Goal: Book appointment/travel/reservation

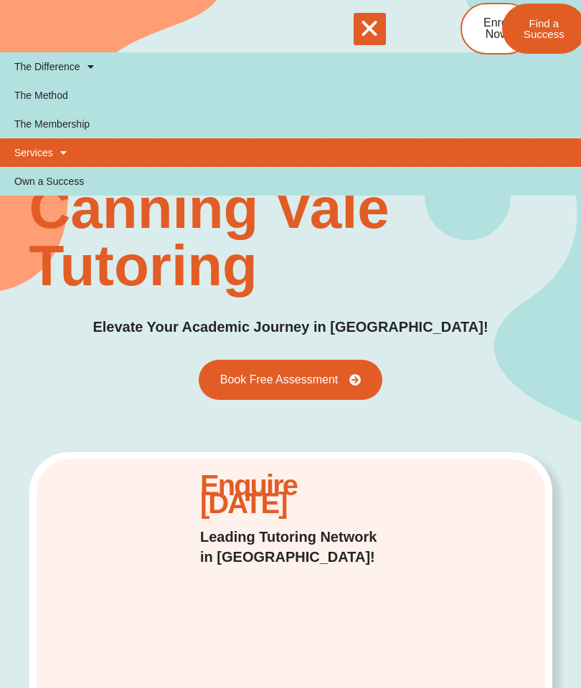
click at [26, 157] on link "Services" at bounding box center [290, 152] width 581 height 29
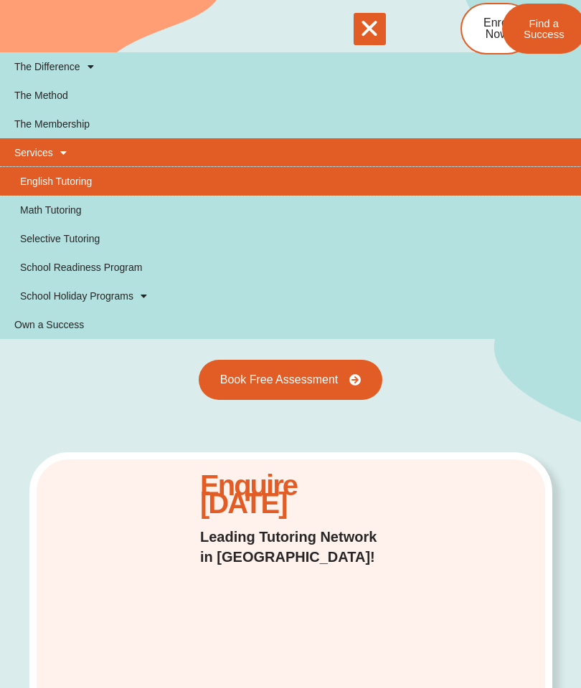
click at [54, 180] on link "English Tutoring" at bounding box center [290, 181] width 581 height 29
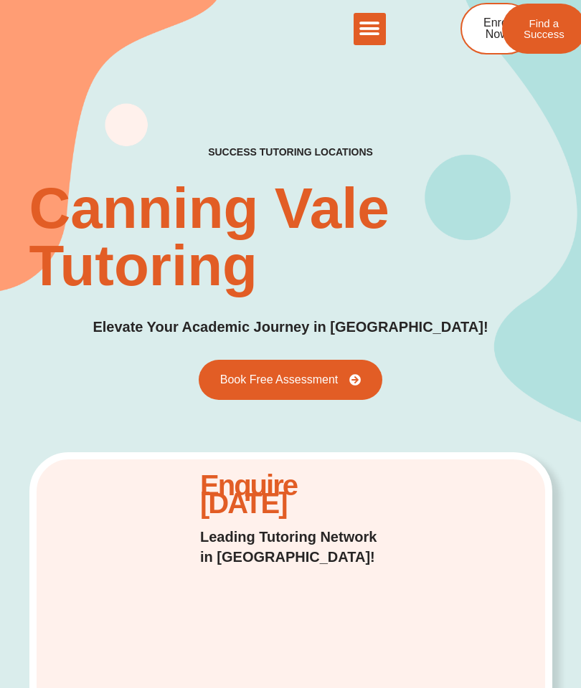
scroll to position [39, 0]
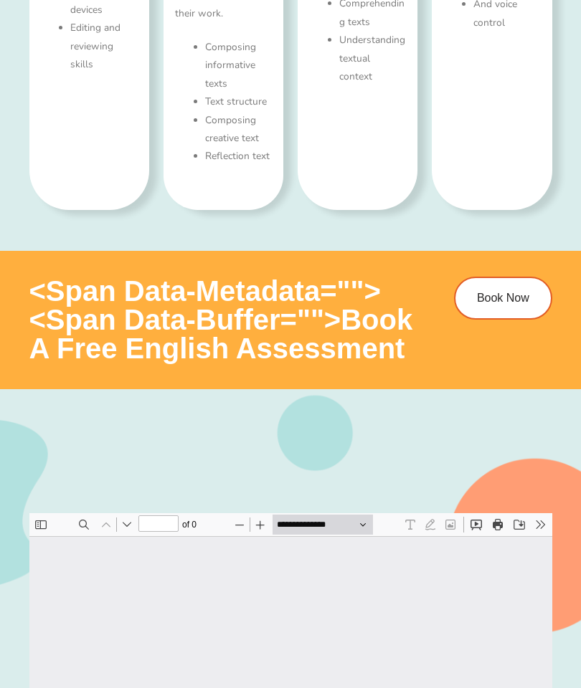
type input "*"
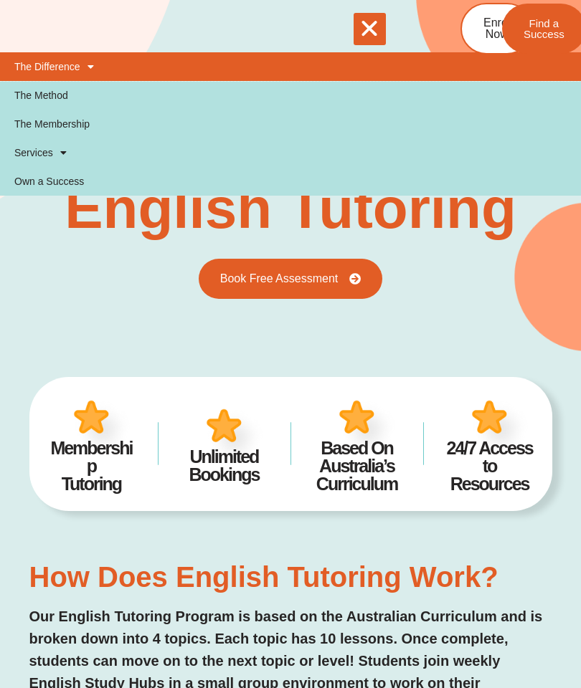
click at [42, 68] on link "The Difference" at bounding box center [290, 66] width 581 height 29
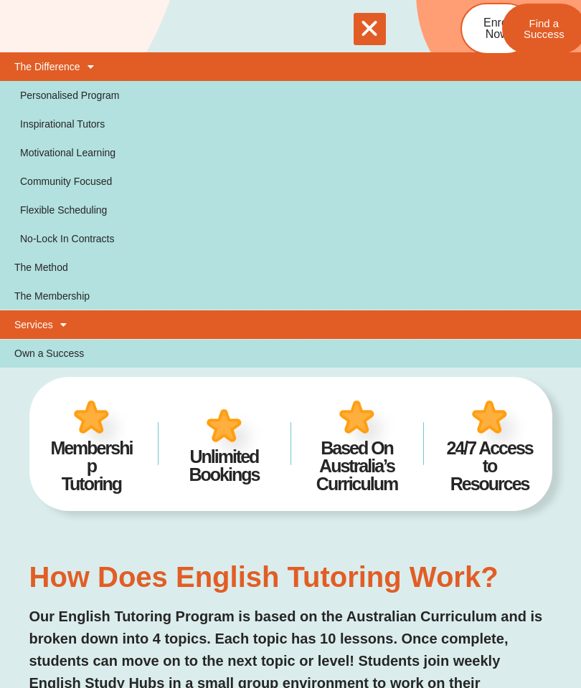
click at [62, 326] on span at bounding box center [60, 325] width 14 height 24
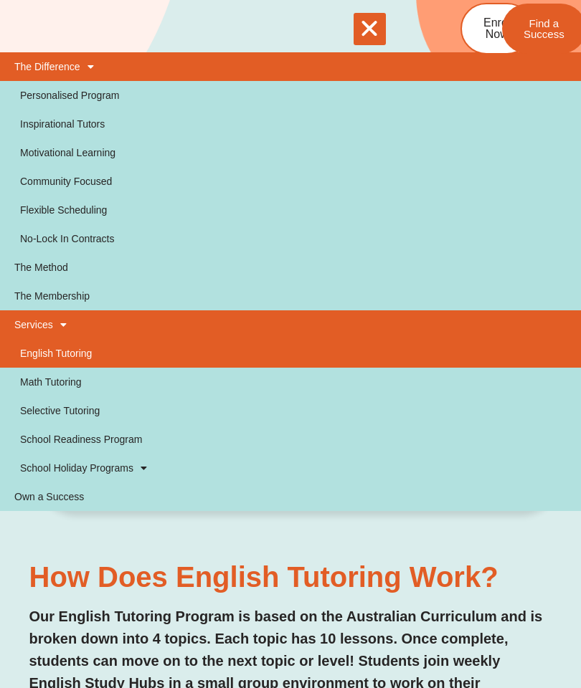
click at [133, 529] on div "Membership Tutoring Unlimited Bookings Based On Australia’s Curriculum 24/7 Acc…" at bounding box center [290, 444] width 523 height 186
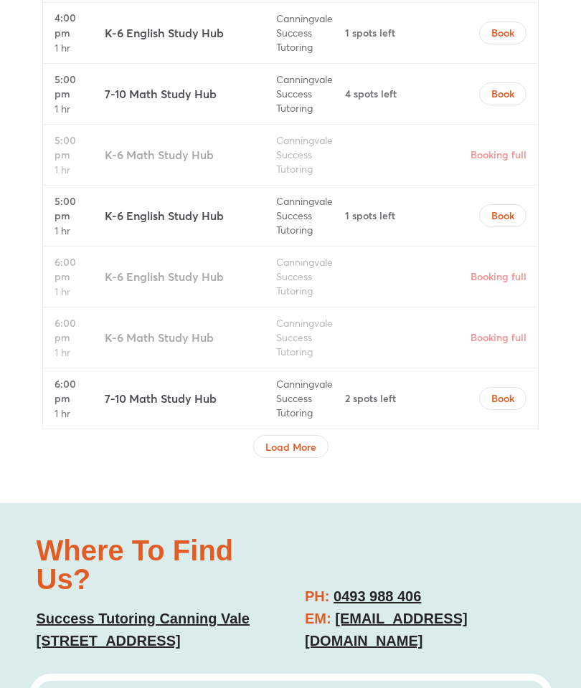
scroll to position [5357, 0]
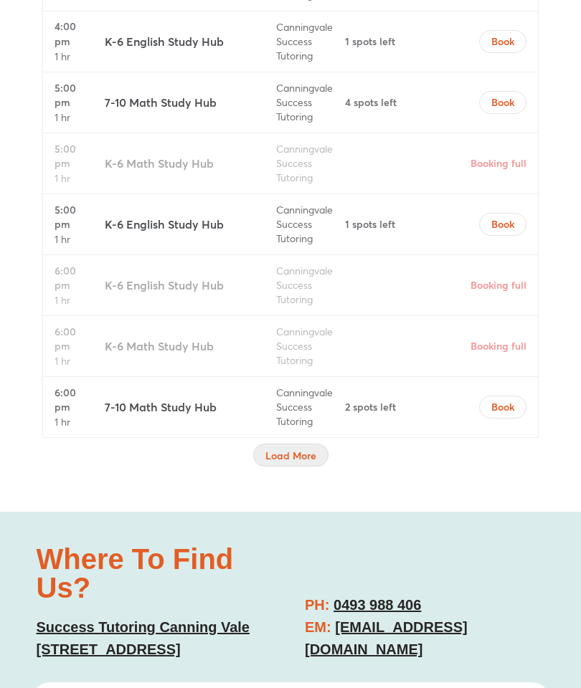
click at [288, 449] on span "Load More" at bounding box center [290, 456] width 51 height 14
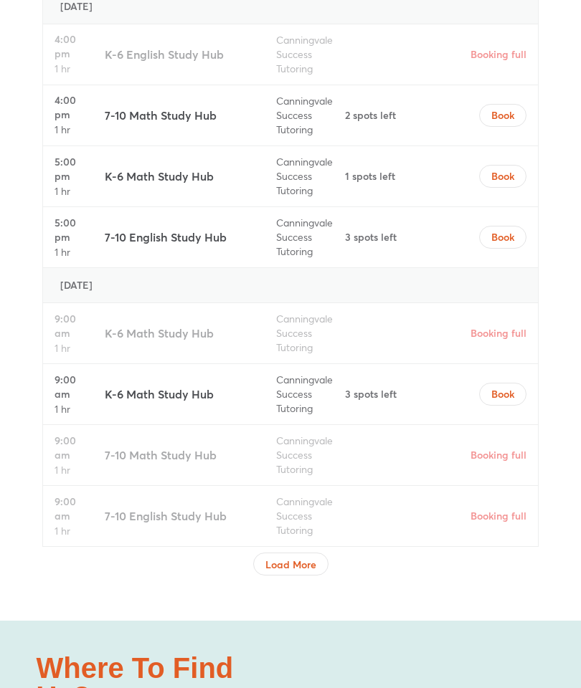
scroll to position [6574, 0]
click at [313, 557] on span "Load More" at bounding box center [290, 564] width 51 height 14
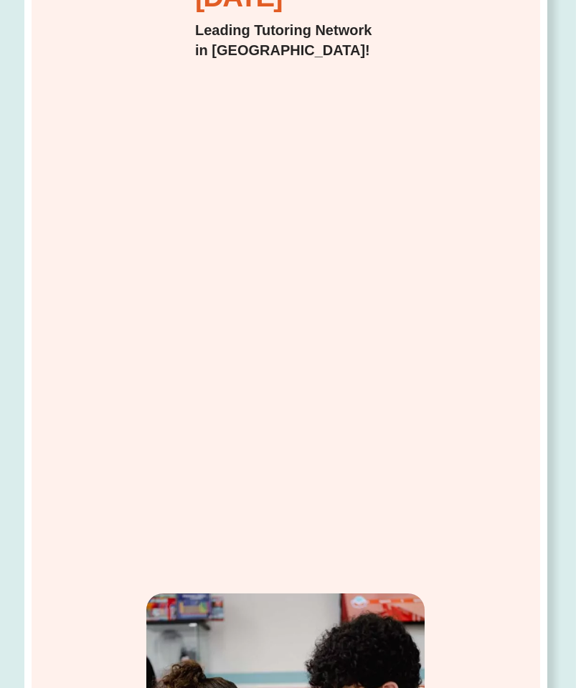
scroll to position [0, 5]
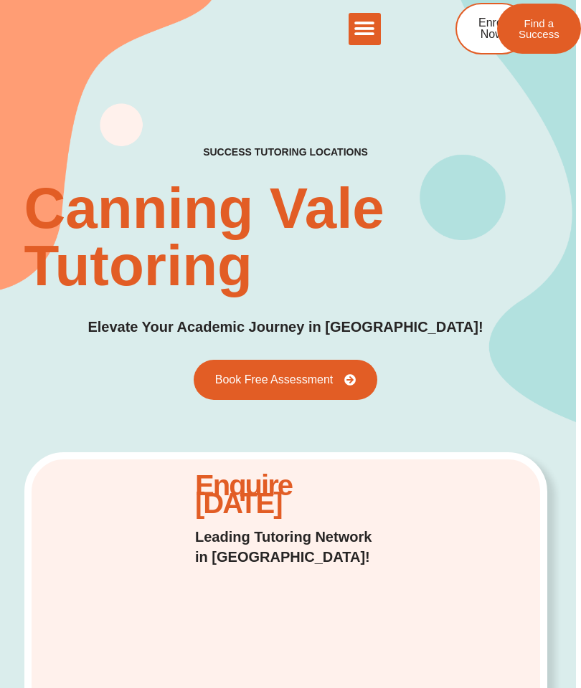
click at [373, 37] on icon "Menu Toggle" at bounding box center [365, 29] width 22 height 22
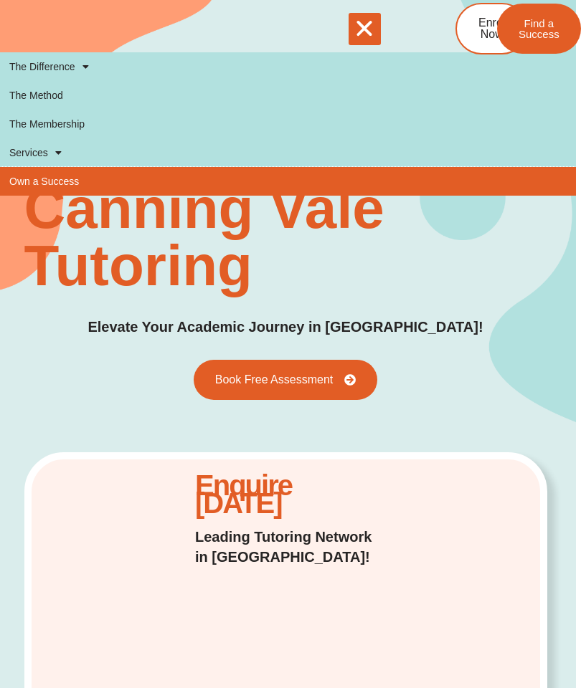
click at [36, 185] on link "Own a Success" at bounding box center [285, 181] width 581 height 29
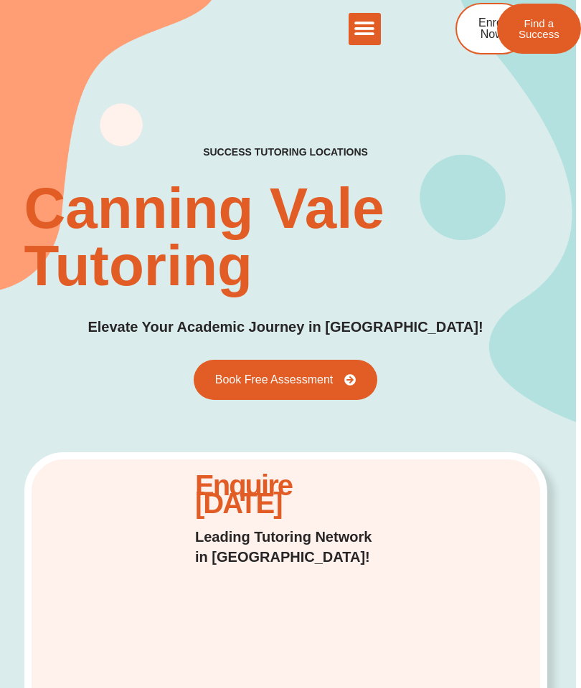
click at [329, 146] on h2 "success tutoring locations" at bounding box center [285, 152] width 165 height 13
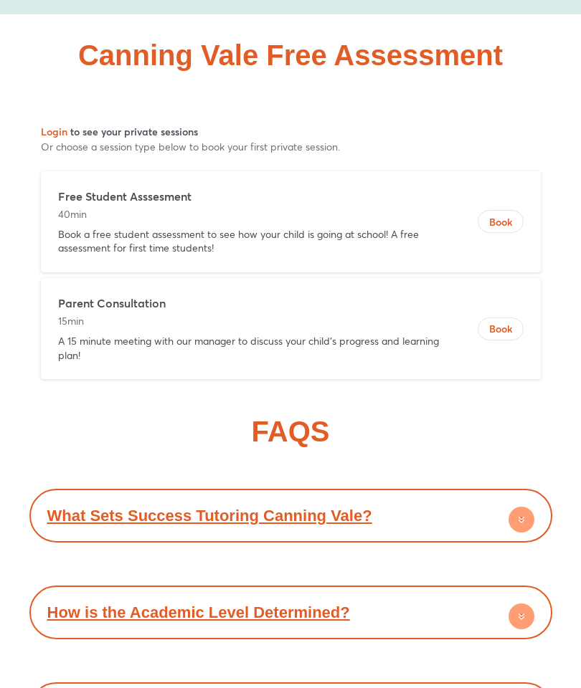
scroll to position [7653, 0]
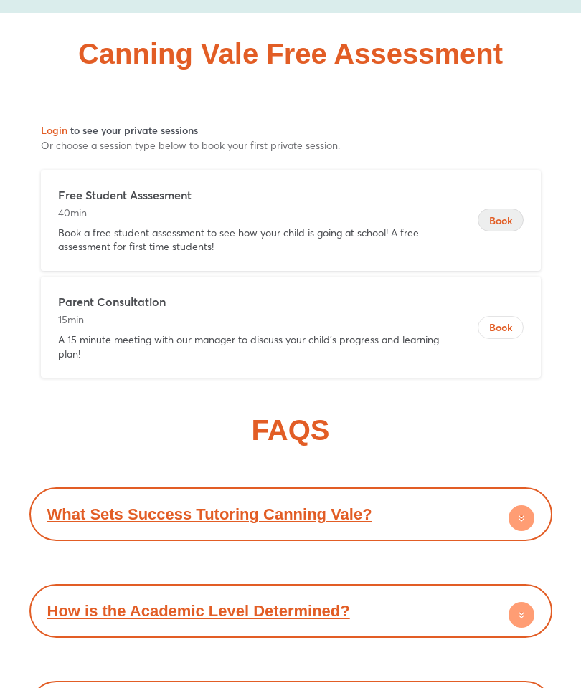
click at [509, 209] on button "Book" at bounding box center [501, 220] width 46 height 23
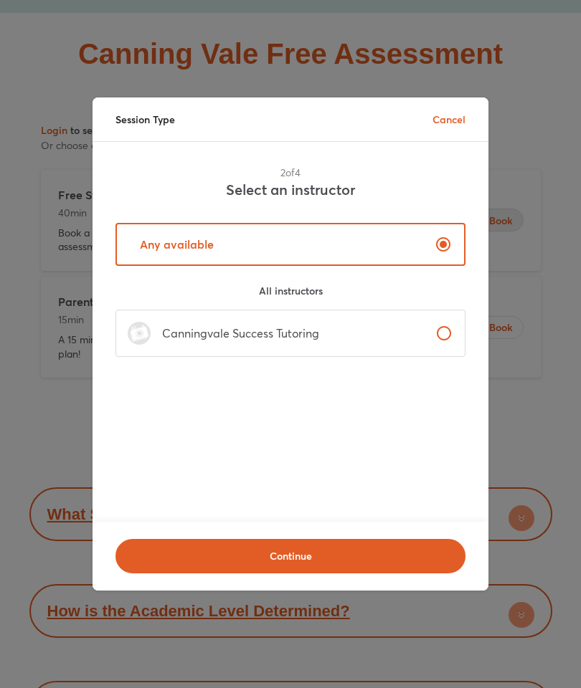
click at [384, 357] on label "Canningvale Success Tutoring" at bounding box center [290, 333] width 350 height 47
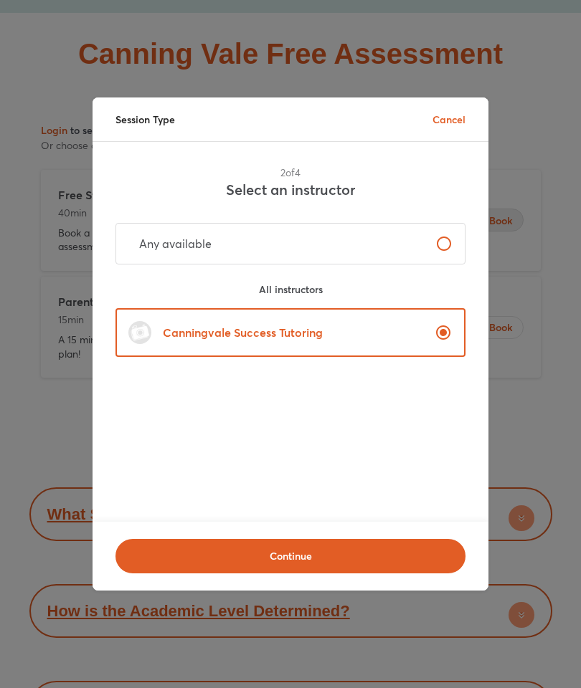
click at [399, 265] on label "Any available" at bounding box center [290, 244] width 350 height 42
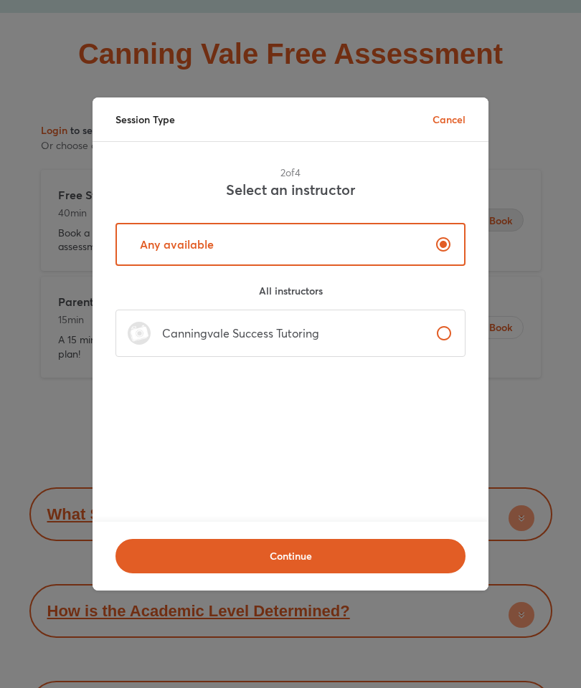
click at [387, 266] on label "Any available" at bounding box center [290, 244] width 350 height 43
click at [133, 258] on label "Any available" at bounding box center [290, 244] width 350 height 43
click at [365, 357] on label "Canningvale Success Tutoring" at bounding box center [290, 333] width 350 height 47
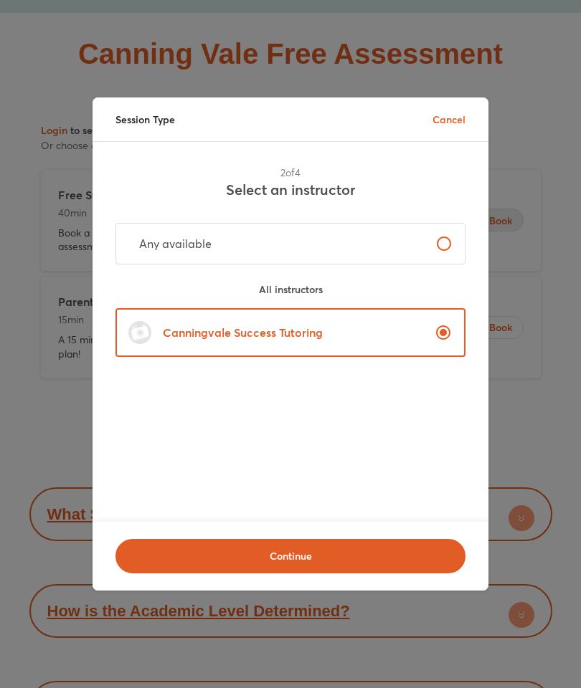
click at [141, 252] on p "Any available" at bounding box center [170, 243] width 84 height 17
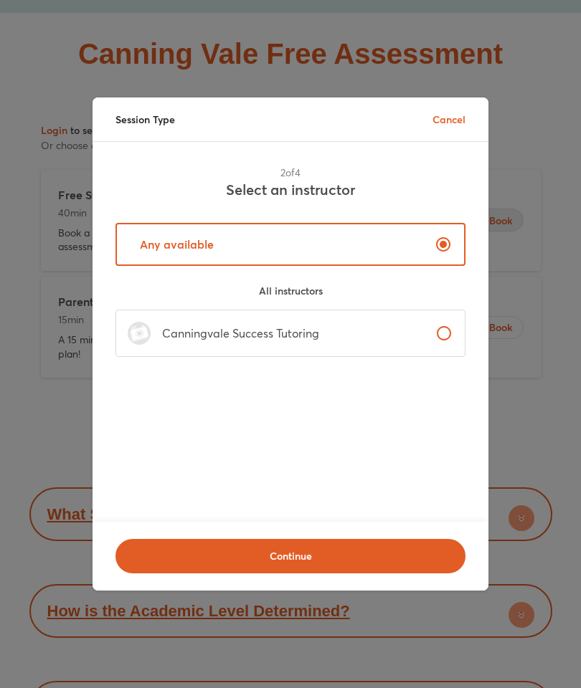
click at [259, 266] on label "Any available" at bounding box center [290, 244] width 350 height 43
click at [372, 357] on label "Canningvale Success Tutoring" at bounding box center [290, 333] width 350 height 47
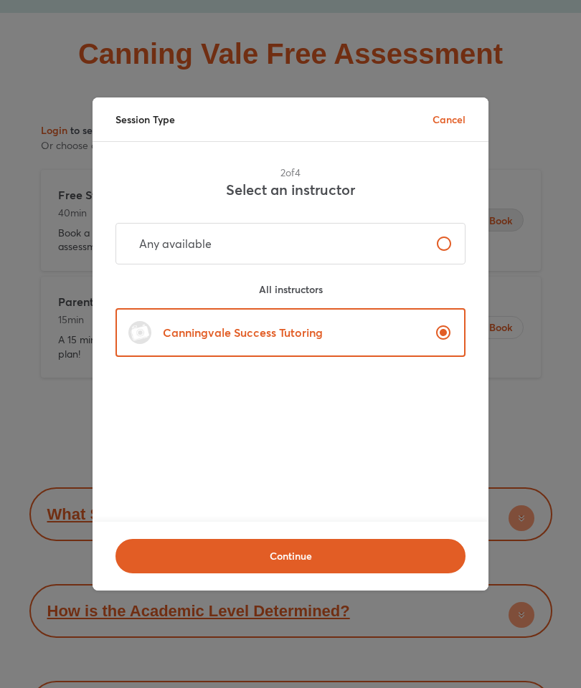
click at [377, 265] on label "Any available" at bounding box center [290, 244] width 350 height 42
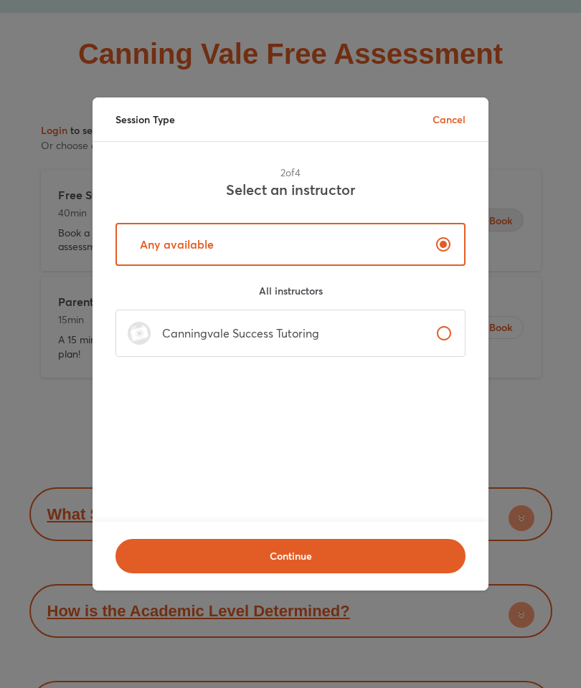
click at [233, 357] on label "Canningvale Success Tutoring" at bounding box center [290, 333] width 350 height 47
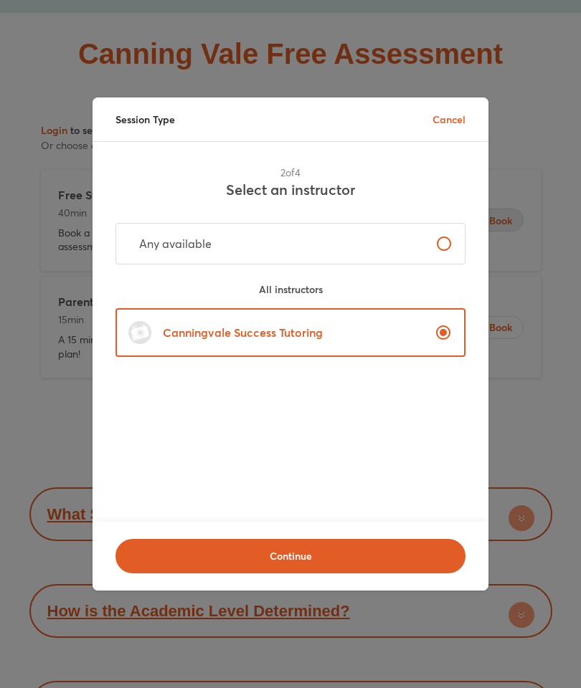
click at [137, 344] on img "session type" at bounding box center [139, 332] width 23 height 23
click at [133, 344] on img "session type" at bounding box center [139, 332] width 23 height 23
click at [304, 564] on span "Continue" at bounding box center [290, 556] width 313 height 14
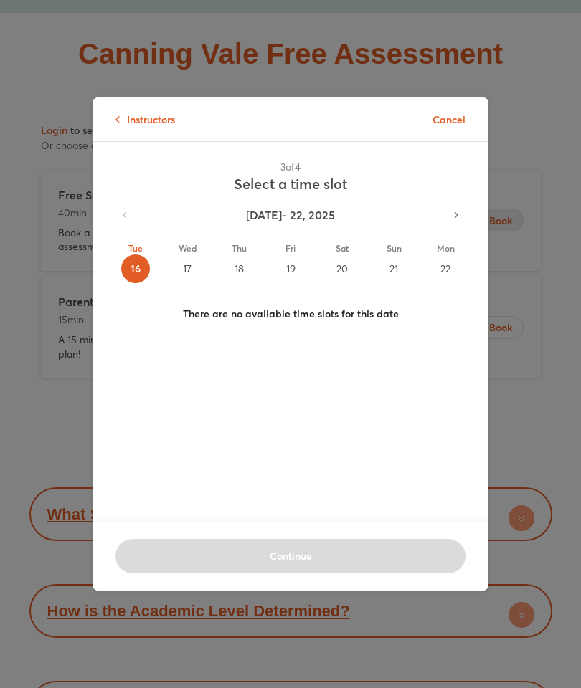
click at [188, 283] on div "17" at bounding box center [187, 269] width 29 height 29
click at [231, 283] on div "18" at bounding box center [238, 269] width 29 height 29
click at [450, 283] on div "22" at bounding box center [445, 269] width 29 height 29
click at [462, 127] on p "Cancel" at bounding box center [448, 119] width 33 height 15
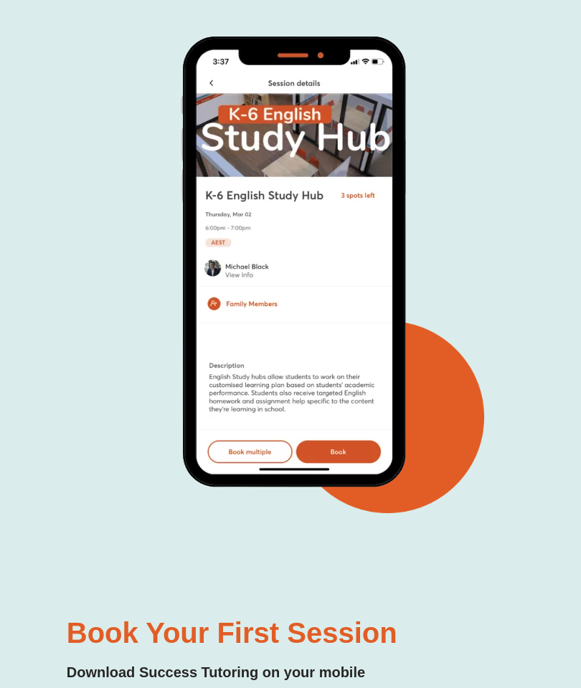
scroll to position [6642, 0]
click at [373, 290] on img at bounding box center [290, 271] width 251 height 483
click at [356, 413] on img at bounding box center [290, 271] width 251 height 483
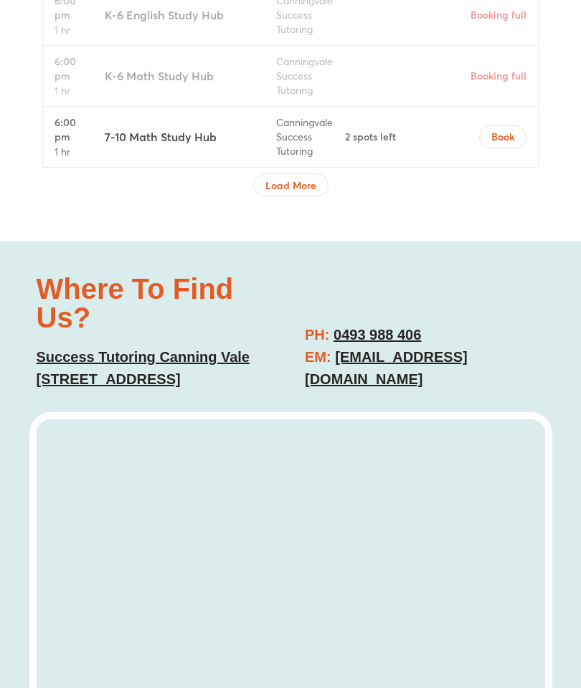
scroll to position [5628, 0]
click at [468, 349] on link "canningvale@successtutoring.com.au" at bounding box center [386, 368] width 163 height 38
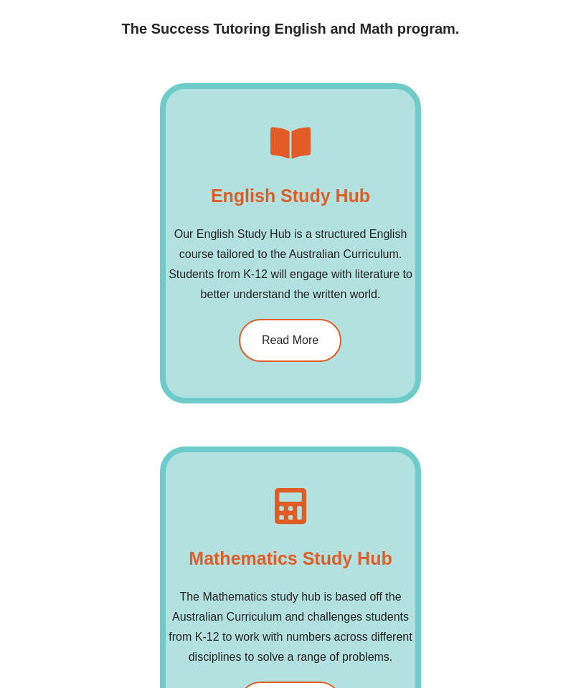
scroll to position [2214, 0]
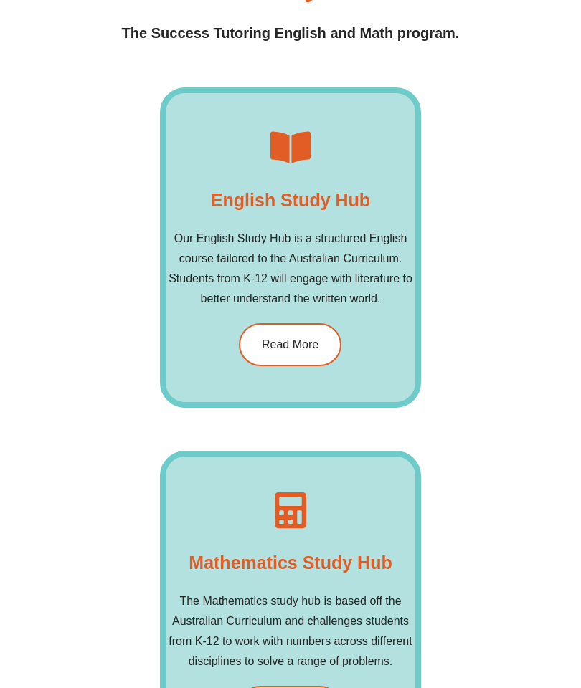
click at [34, 5] on div "Our Study Hubs The Success Tutoring English and Math program." at bounding box center [290, 9] width 523 height 72
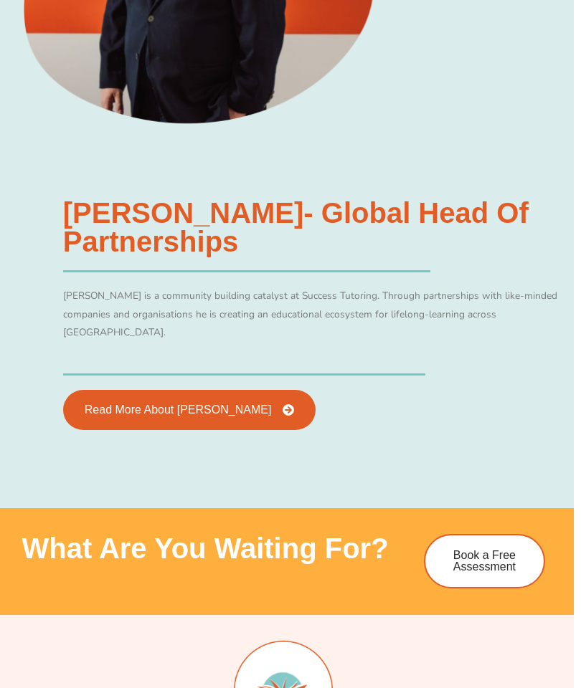
scroll to position [3931, 7]
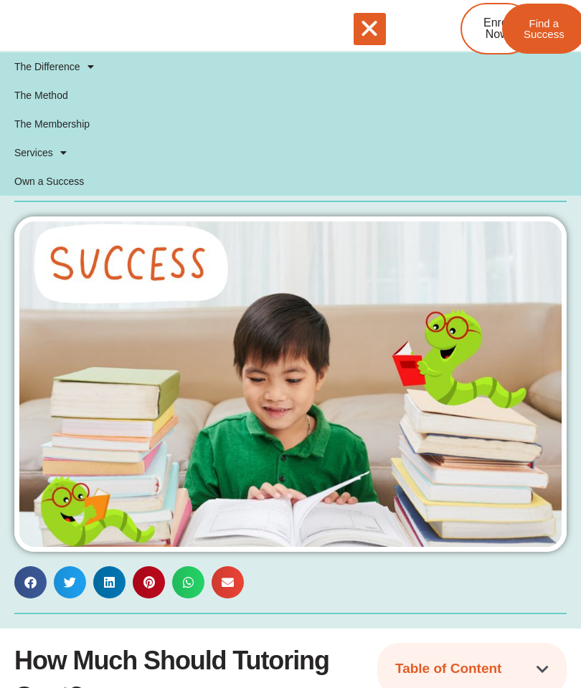
click at [427, 34] on div "AU NZ SG AU NZ SG Enrol Now Find a Success" at bounding box center [469, 29] width 166 height 52
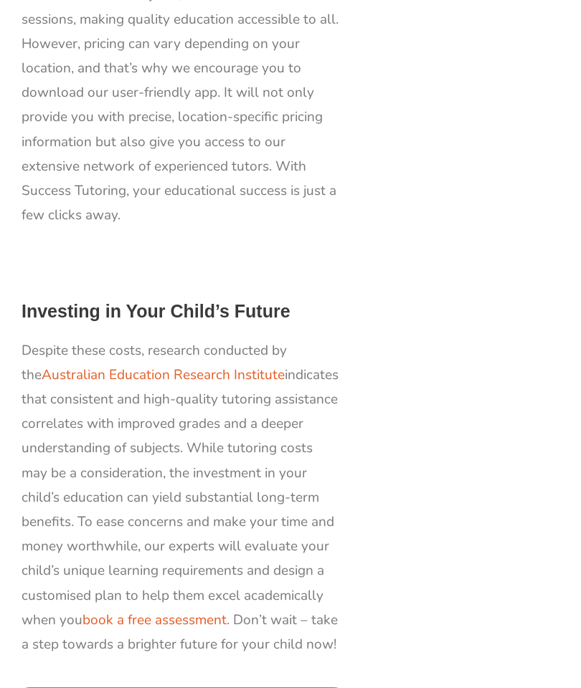
scroll to position [2058, 0]
